Goal: Task Accomplishment & Management: Complete application form

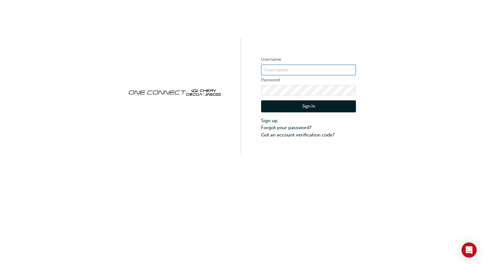
type input "[PERSON_NAME][EMAIL_ADDRESS][PERSON_NAME][DOMAIN_NAME]"
click at [310, 108] on button "Sign In" at bounding box center [308, 106] width 95 height 12
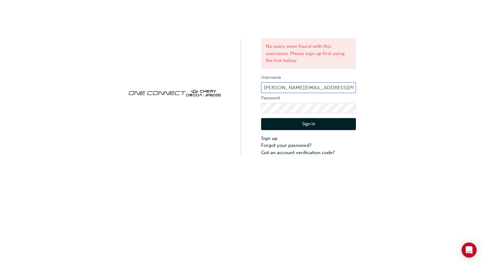
click at [342, 88] on input "[PERSON_NAME][EMAIL_ADDRESS][PERSON_NAME][DOMAIN_NAME]" at bounding box center [308, 87] width 95 height 11
drag, startPoint x: 346, startPoint y: 87, endPoint x: 247, endPoint y: 80, distance: 98.6
click at [248, 81] on div "No users were found with this username. Please sign up first using the link bel…" at bounding box center [241, 78] width 483 height 156
type input "[PERSON_NAME].[PERSON_NAME]"
click at [274, 137] on link "Sign up" at bounding box center [308, 138] width 95 height 7
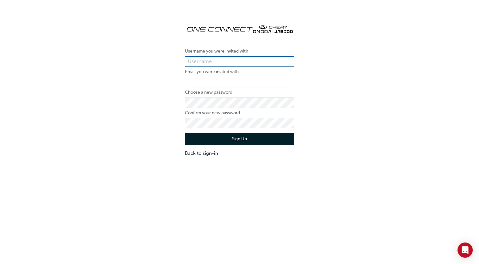
click at [219, 61] on input "text" at bounding box center [239, 61] width 109 height 11
type input "[PERSON_NAME]"
type input "[PERSON_NAME][EMAIL_ADDRESS][PERSON_NAME][DOMAIN_NAME]"
click at [333, 129] on div "Username you were invited with [PERSON_NAME] Email you were invited with [PERSO…" at bounding box center [239, 87] width 479 height 147
click at [259, 137] on button "Sign Up" at bounding box center [239, 139] width 109 height 12
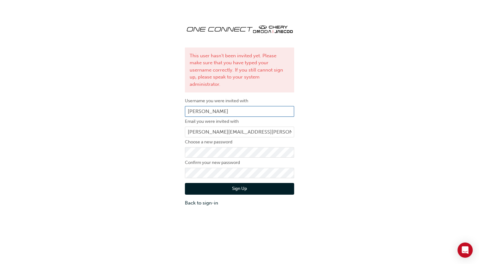
click at [202, 106] on input "[PERSON_NAME]" at bounding box center [239, 111] width 109 height 11
click at [201, 106] on input "[PERSON_NAME]" at bounding box center [239, 111] width 109 height 11
type input "[PERSON_NAME].[PERSON_NAME]"
click at [236, 183] on button "Sign Up" at bounding box center [239, 189] width 109 height 12
type input "[PERSON_NAME]"
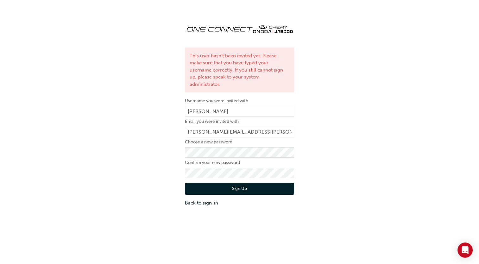
click at [235, 183] on button "Sign Up" at bounding box center [239, 189] width 109 height 12
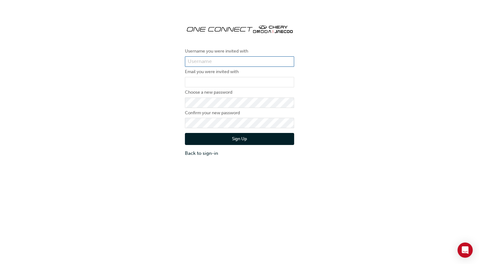
click at [261, 61] on input "text" at bounding box center [239, 61] width 109 height 11
type input "[PERSON_NAME]"
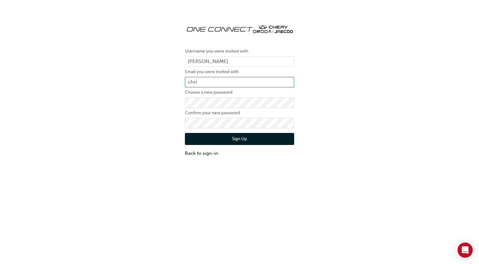
type input "[PERSON_NAME][EMAIL_ADDRESS][PERSON_NAME][DOMAIN_NAME]"
click at [157, 164] on div "Username you were invited with [PERSON_NAME] Email you were invited with [PERSO…" at bounding box center [239, 146] width 479 height 264
click at [204, 141] on button "Sign Up" at bounding box center [239, 139] width 109 height 12
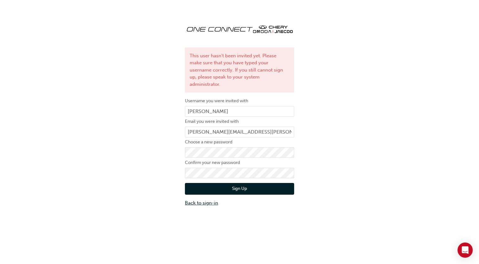
click at [207, 199] on link "Back to sign-in" at bounding box center [239, 202] width 109 height 7
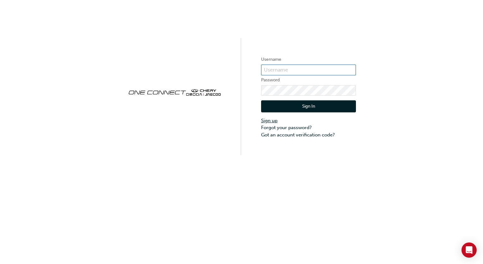
type input "[PERSON_NAME][EMAIL_ADDRESS][PERSON_NAME][DOMAIN_NAME]"
click at [291, 108] on button "Sign In" at bounding box center [308, 106] width 95 height 12
